Goal: Transaction & Acquisition: Download file/media

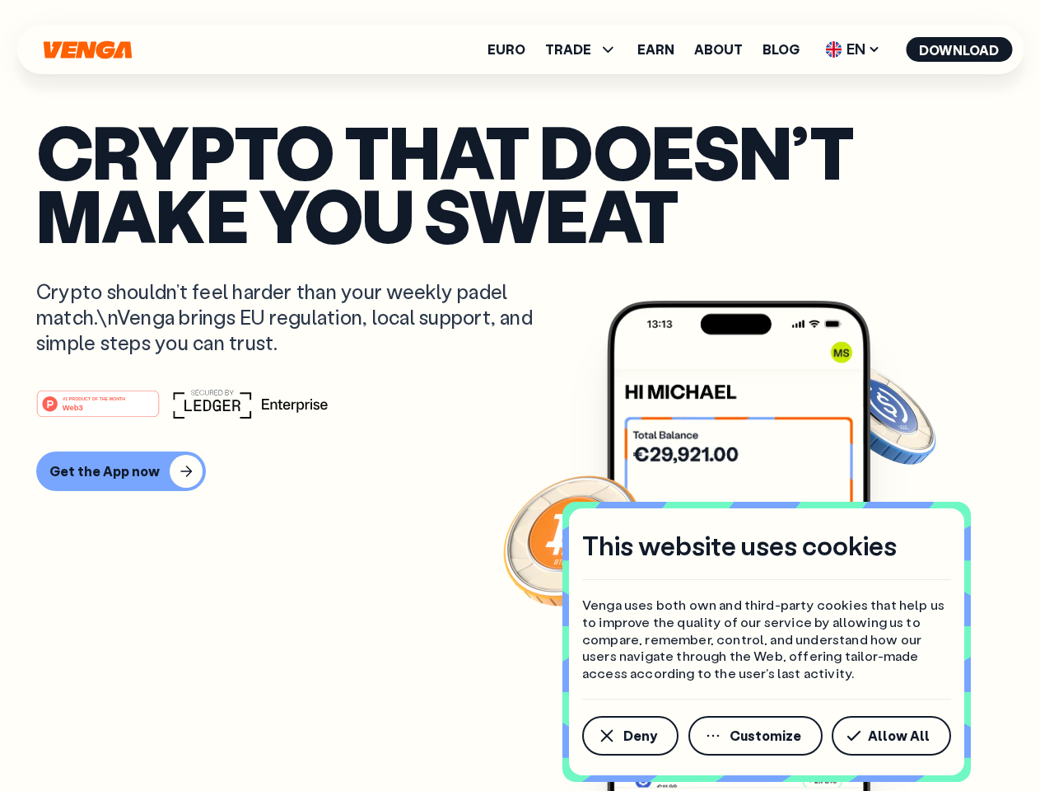
click at [520, 395] on div "#1 PRODUCT OF THE MONTH Web3" at bounding box center [520, 404] width 968 height 30
click at [629, 736] on span "Deny" at bounding box center [641, 735] width 34 height 13
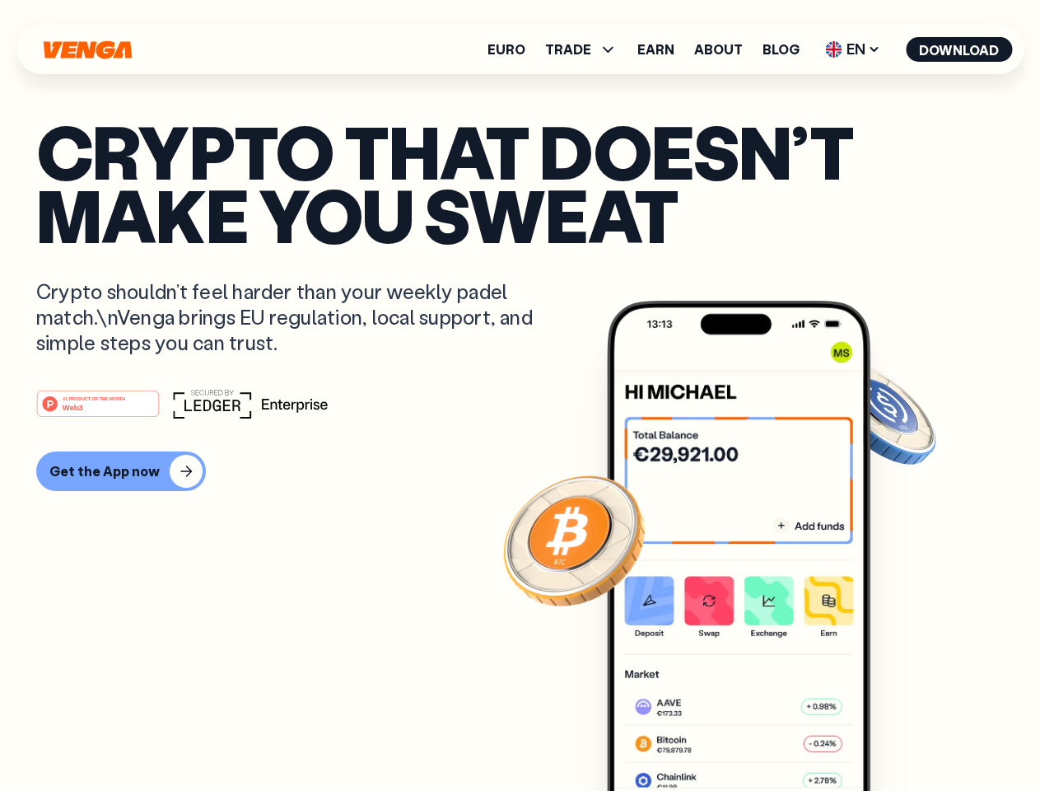
click at [757, 736] on img at bounding box center [739, 577] width 264 height 552
click at [894, 736] on article "Crypto that doesn’t make you sweat Crypto shouldn’t feel harder than your weekl…" at bounding box center [520, 428] width 968 height 618
click at [586, 49] on span "TRADE" at bounding box center [568, 49] width 46 height 13
click at [853, 49] on span "EN" at bounding box center [853, 49] width 67 height 26
click at [960, 49] on button "Download" at bounding box center [959, 49] width 106 height 25
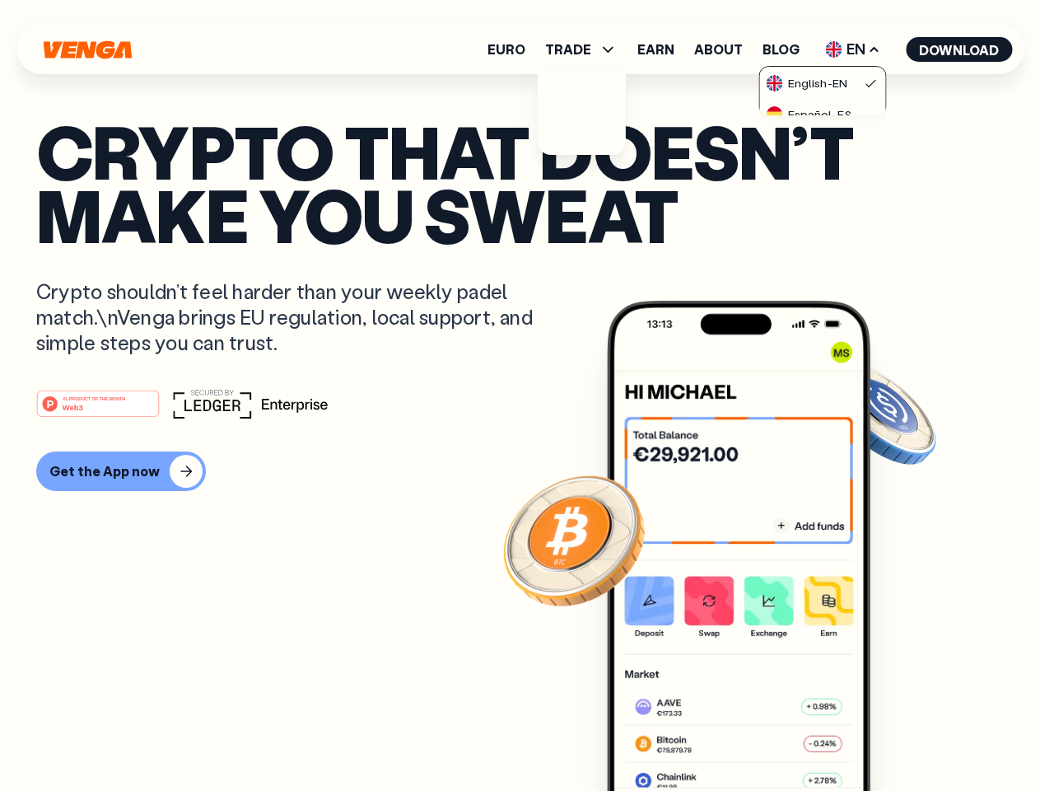
click at [520, 440] on div "#1 PRODUCT OF THE MONTH Web3 Get the App now" at bounding box center [520, 440] width 968 height 102
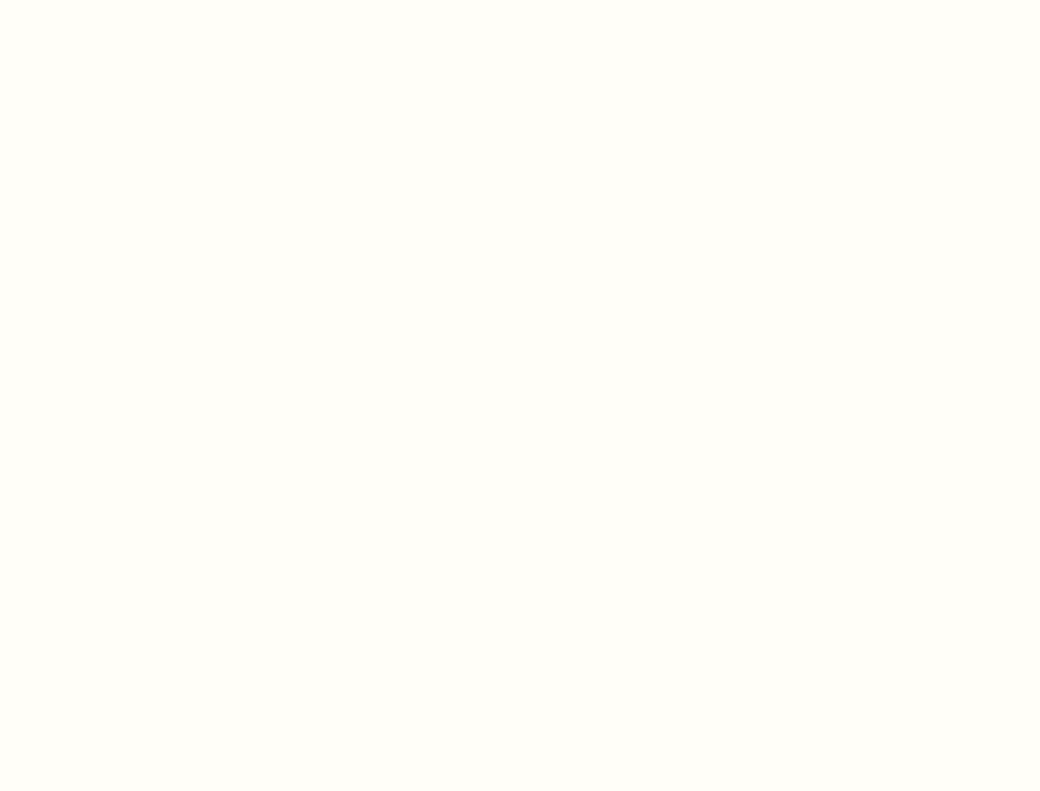
click at [119, 0] on html "This website uses cookies Venga uses both own and third-party cookies that help…" at bounding box center [520, 0] width 1040 height 0
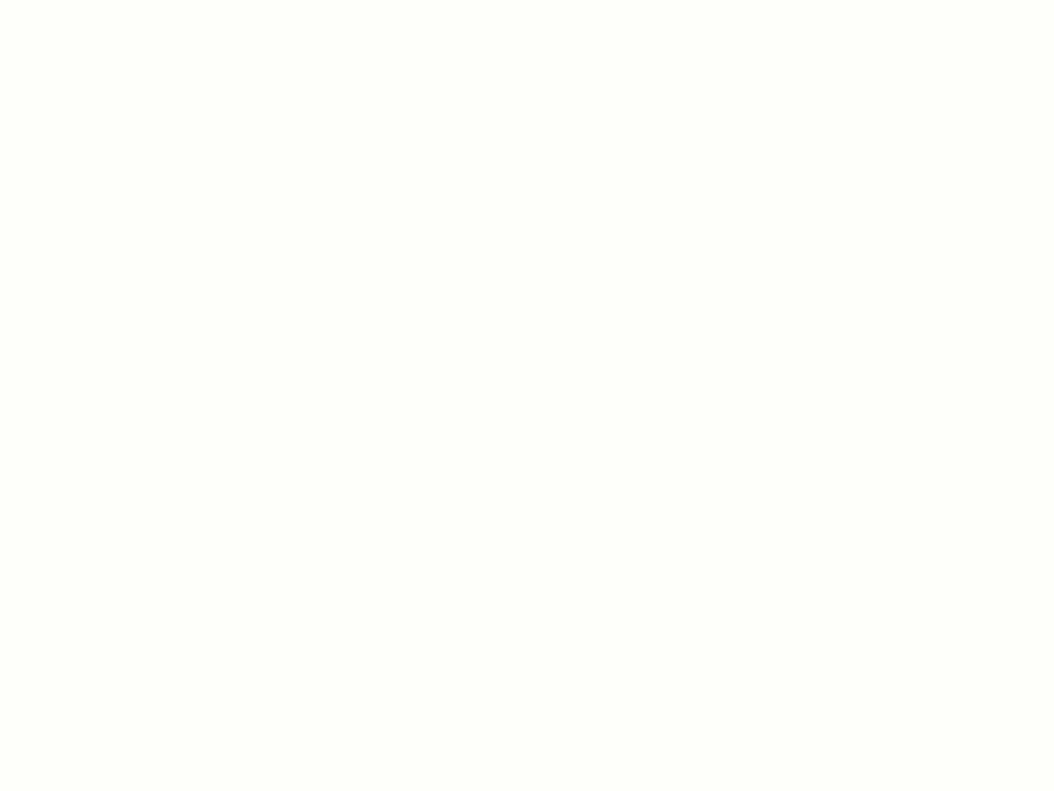
click at [100, 0] on html "This website uses cookies Venga uses both own and third-party cookies that help…" at bounding box center [527, 0] width 1054 height 0
